Goal: Task Accomplishment & Management: Use online tool/utility

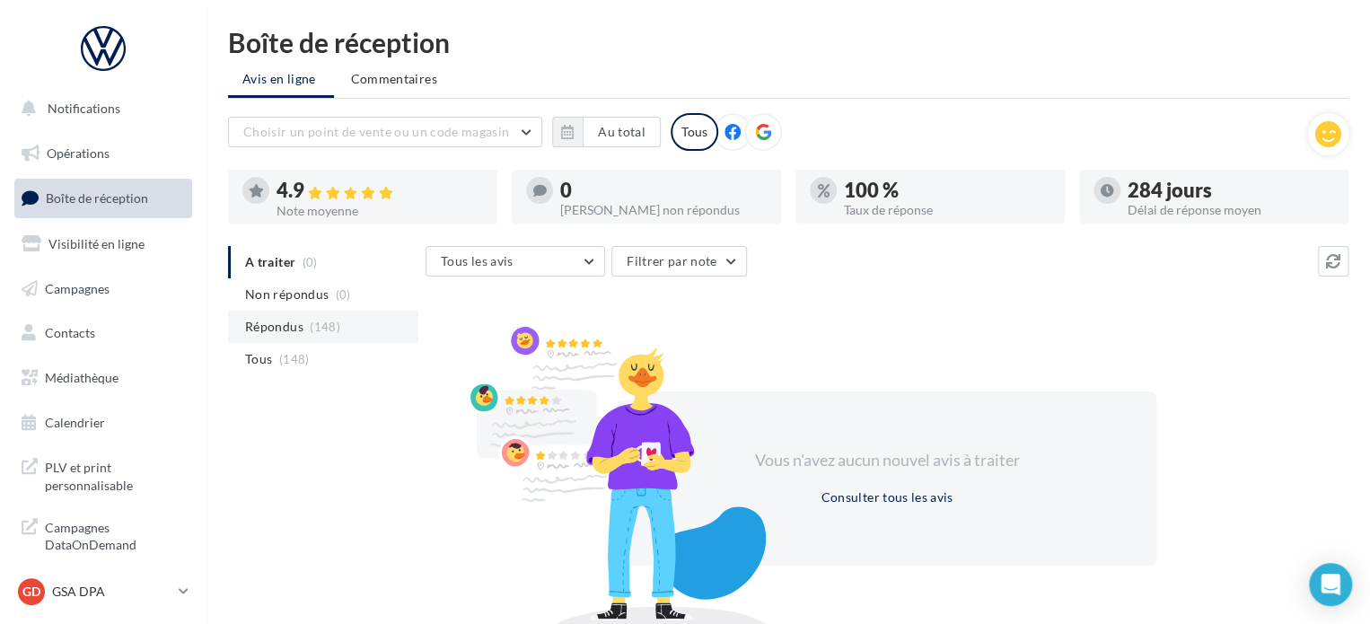
click at [284, 328] on span "Répondus" at bounding box center [274, 327] width 58 height 18
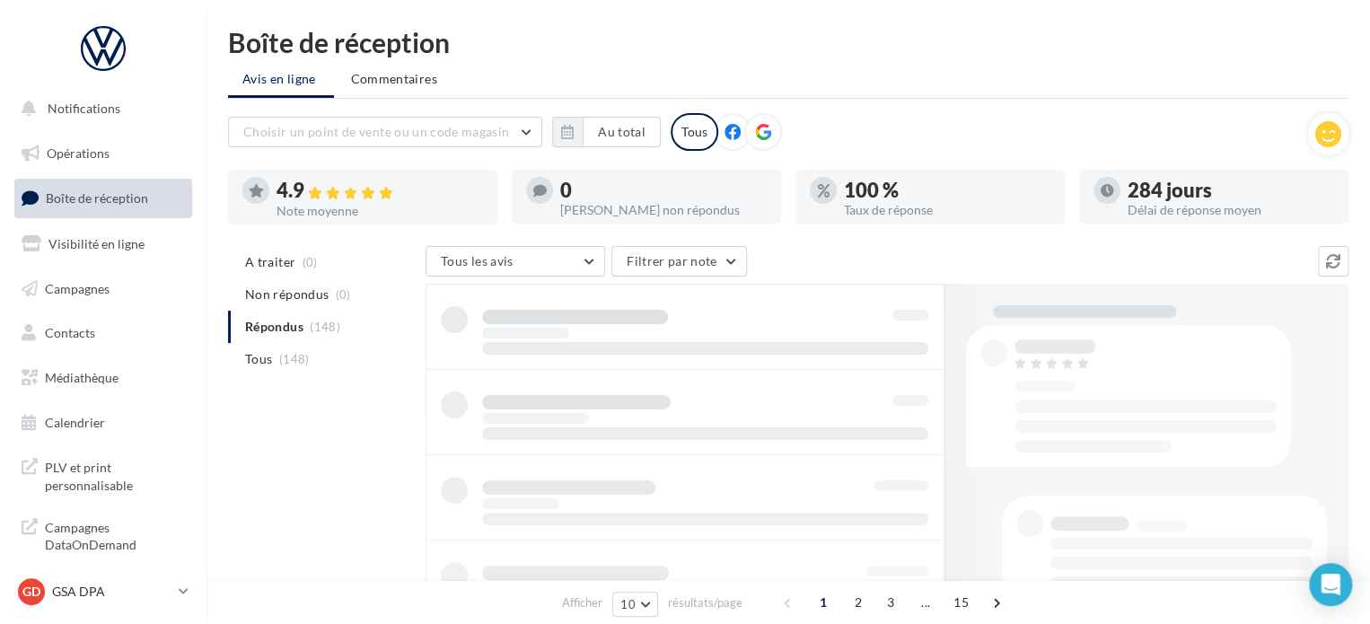
click at [288, 324] on ul "A traiter (0) Non répondus (0) Répondus (148) Tous (148)" at bounding box center [323, 310] width 190 height 129
click at [253, 358] on span "Tous" at bounding box center [258, 359] width 27 height 18
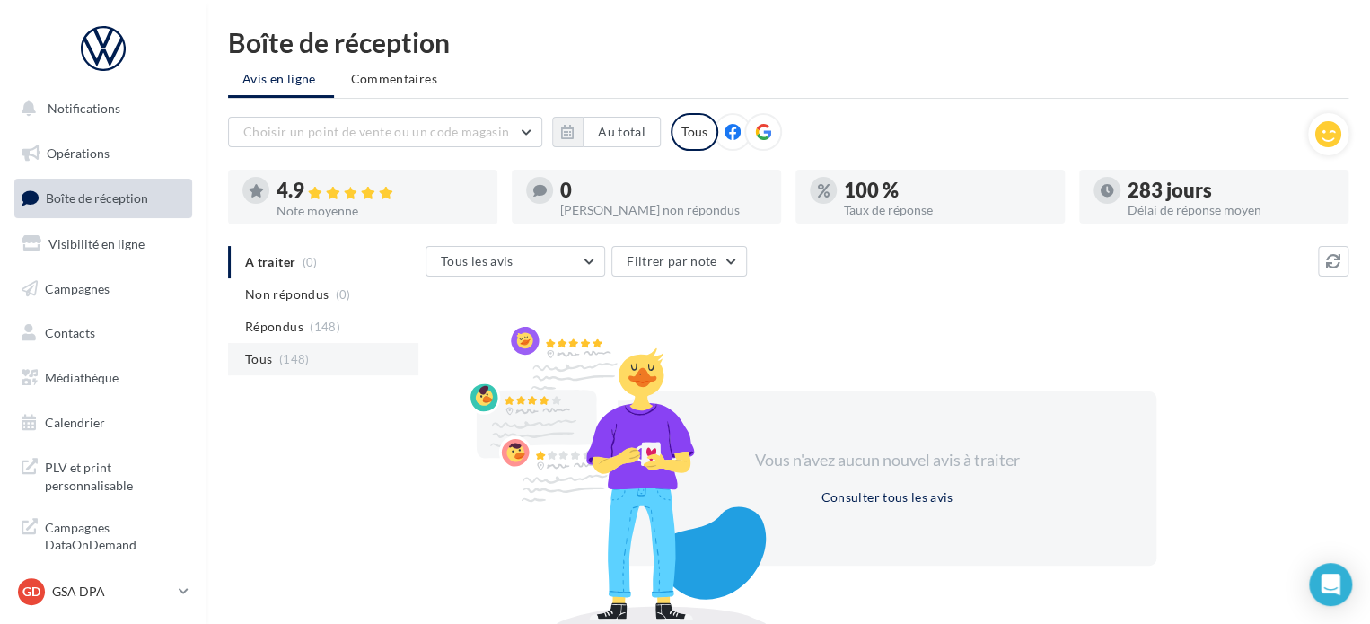
click at [256, 357] on span "Tous" at bounding box center [258, 359] width 27 height 18
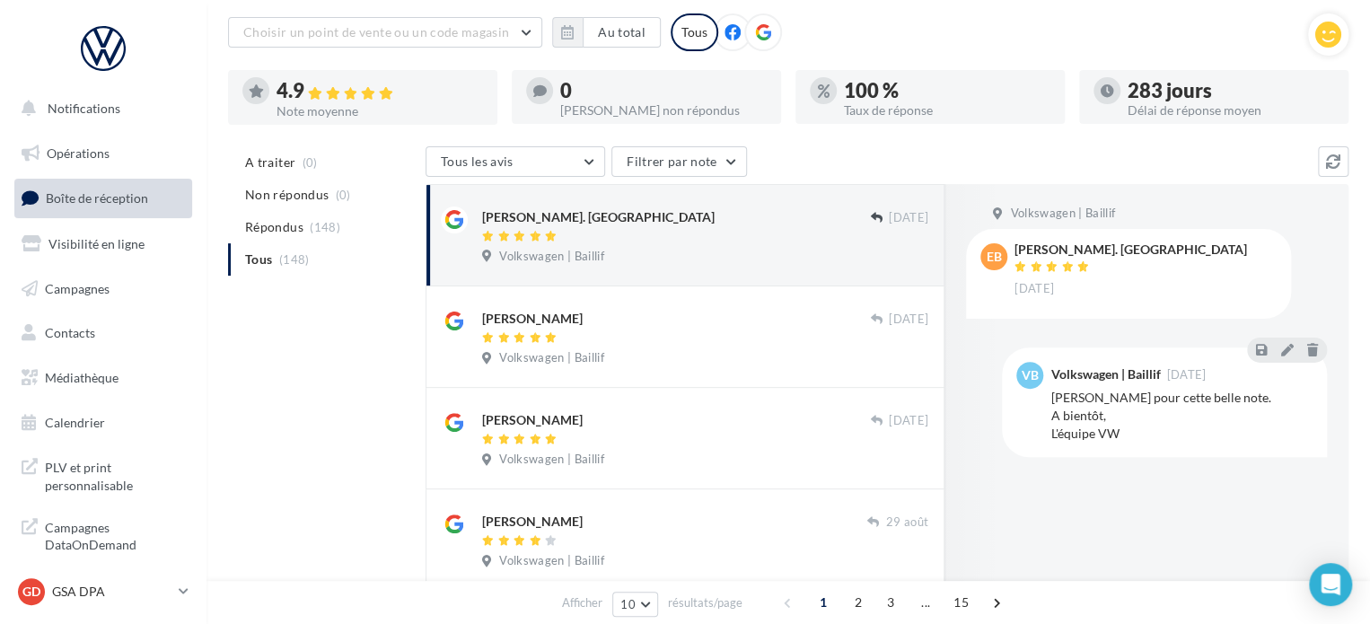
scroll to position [99, 0]
click at [1282, 347] on icon at bounding box center [1286, 350] width 13 height 13
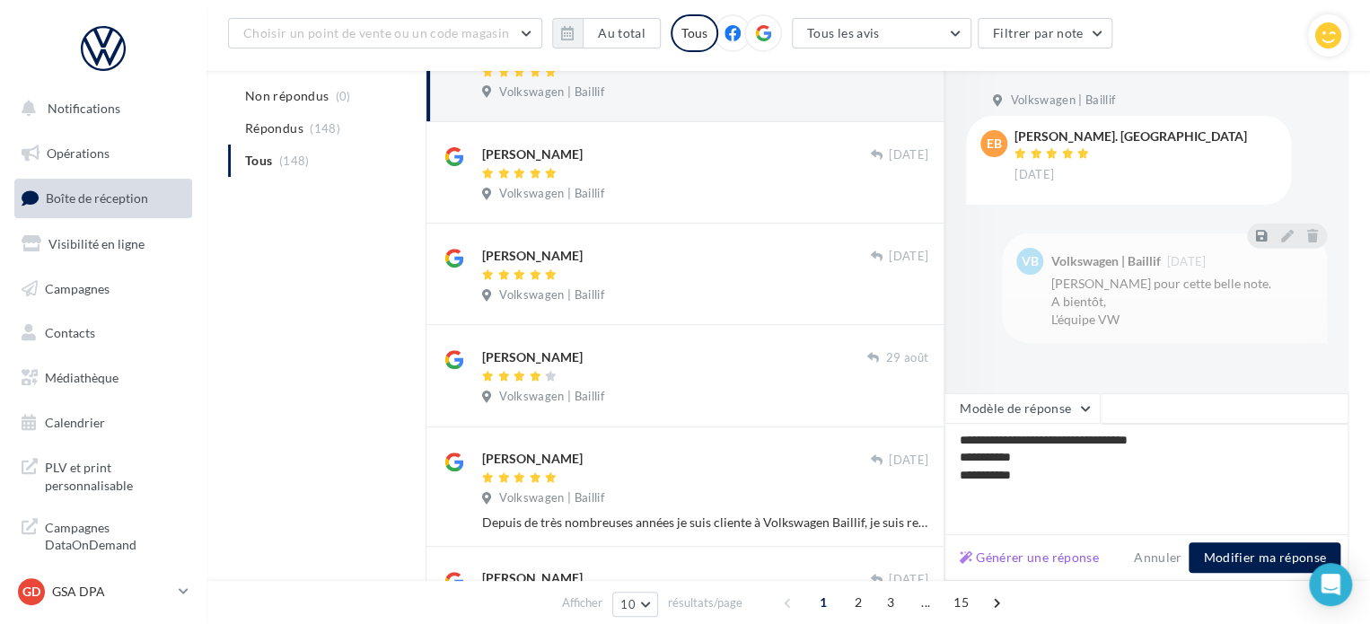
scroll to position [294, 0]
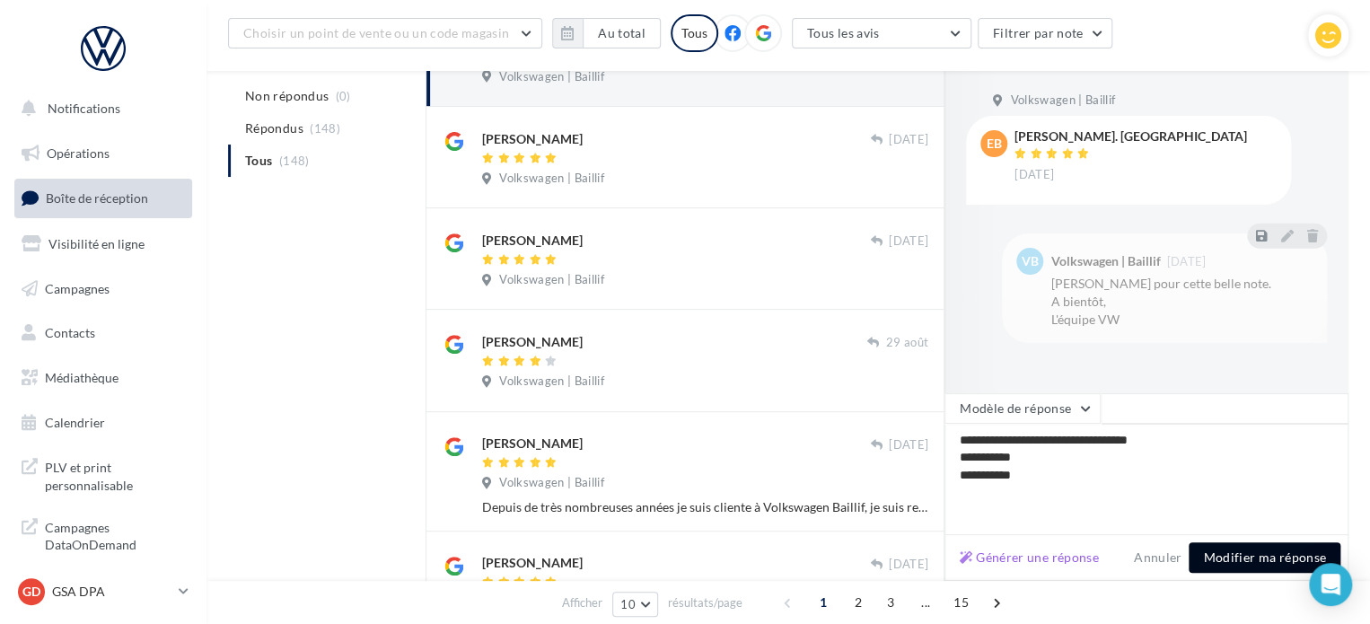
click at [1240, 562] on button "Modifier ma réponse" at bounding box center [1265, 557] width 152 height 31
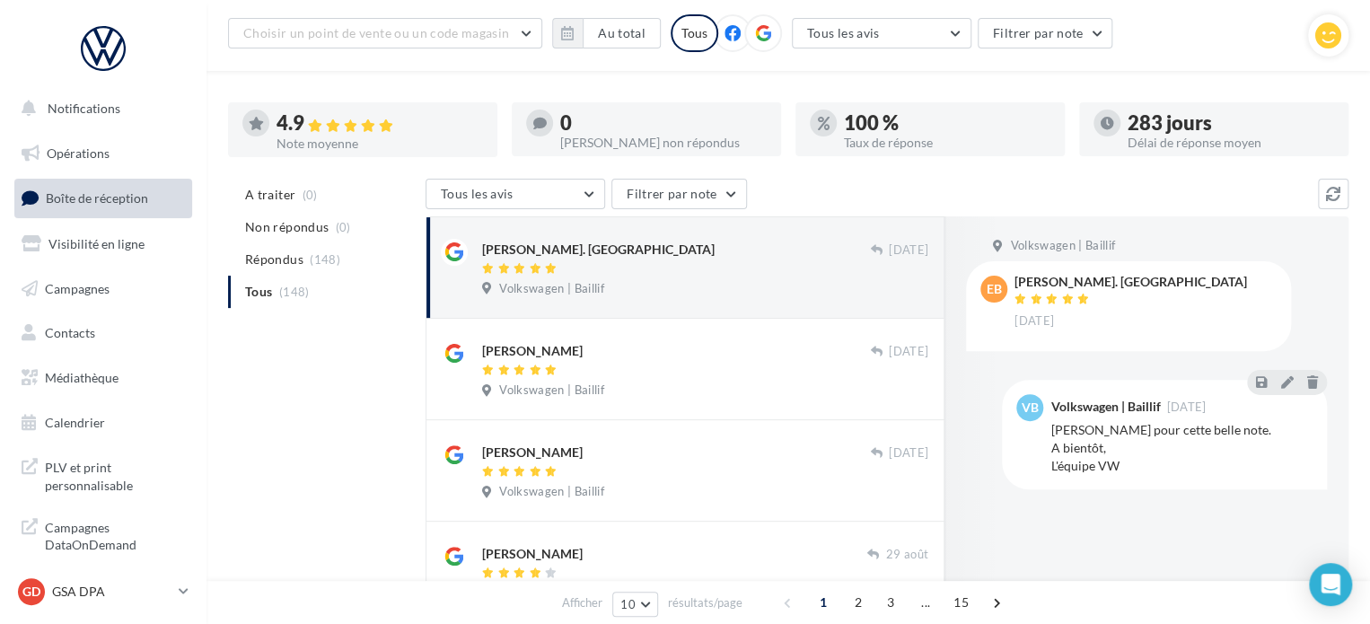
scroll to position [79, 0]
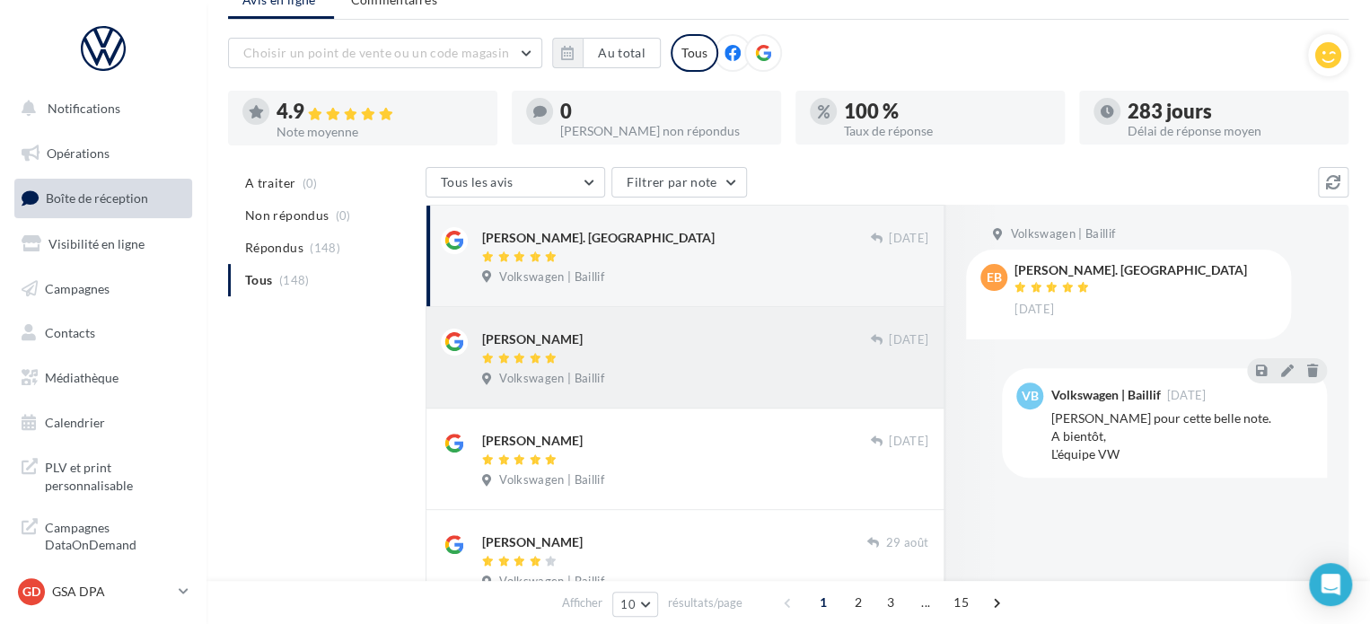
click at [581, 352] on div at bounding box center [676, 359] width 388 height 15
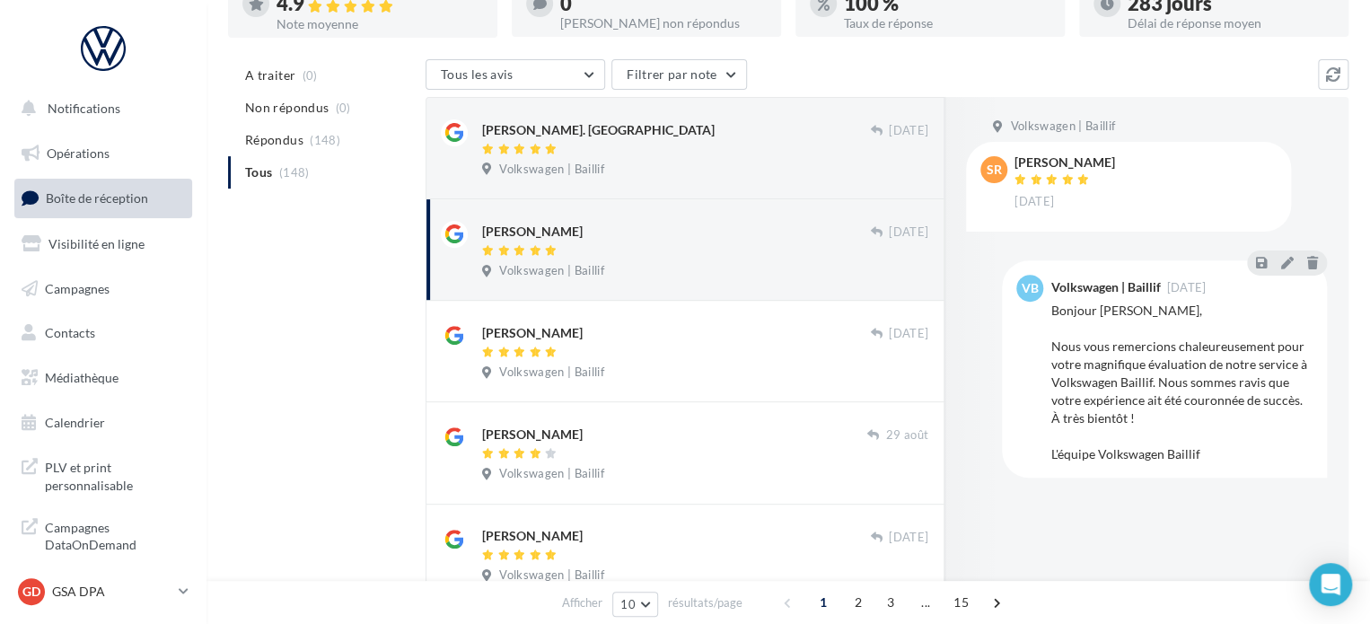
scroll to position [0, 0]
